Goal: Obtain resource: Download file/media

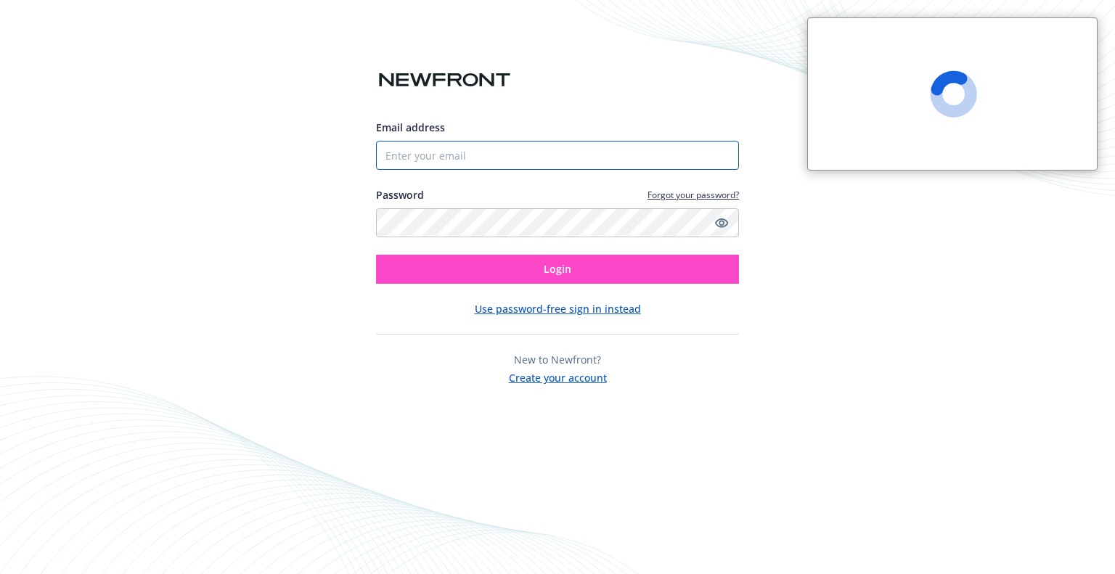
type input "[EMAIL_ADDRESS][DOMAIN_NAME]"
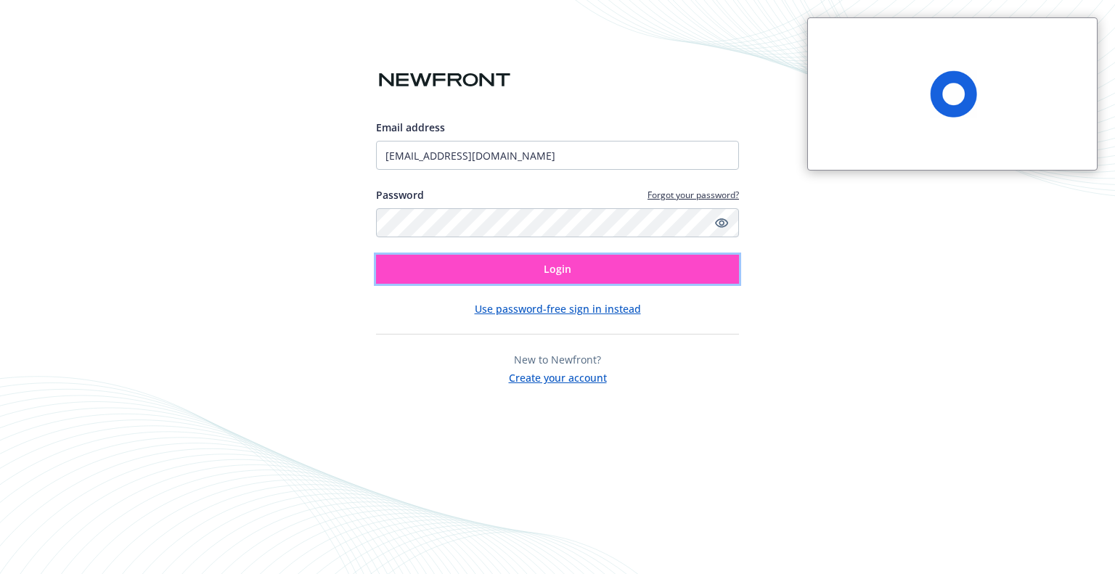
click at [557, 272] on span "Login" at bounding box center [558, 269] width 28 height 14
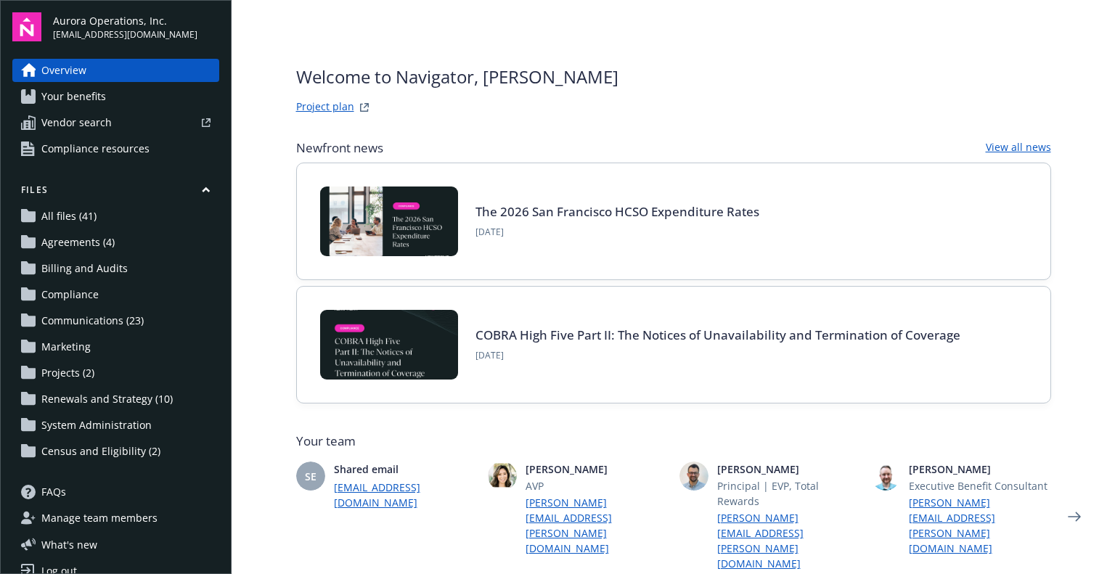
click at [80, 219] on span "All files (41)" at bounding box center [68, 216] width 55 height 23
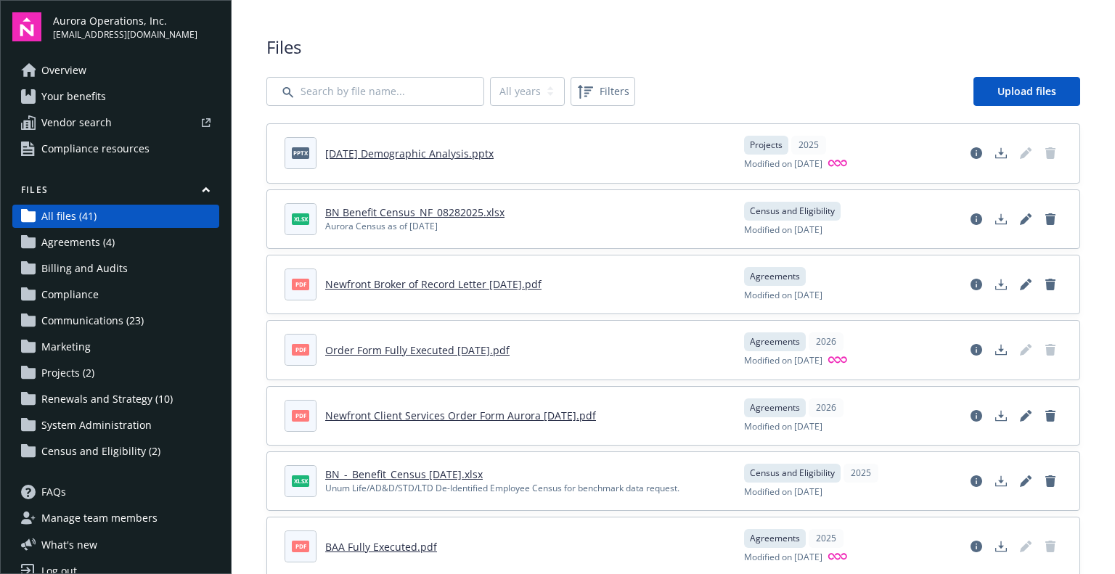
click at [468, 155] on link "August 2025 Demographic Analysis.pptx" at bounding box center [409, 154] width 168 height 14
